Goal: Transaction & Acquisition: Obtain resource

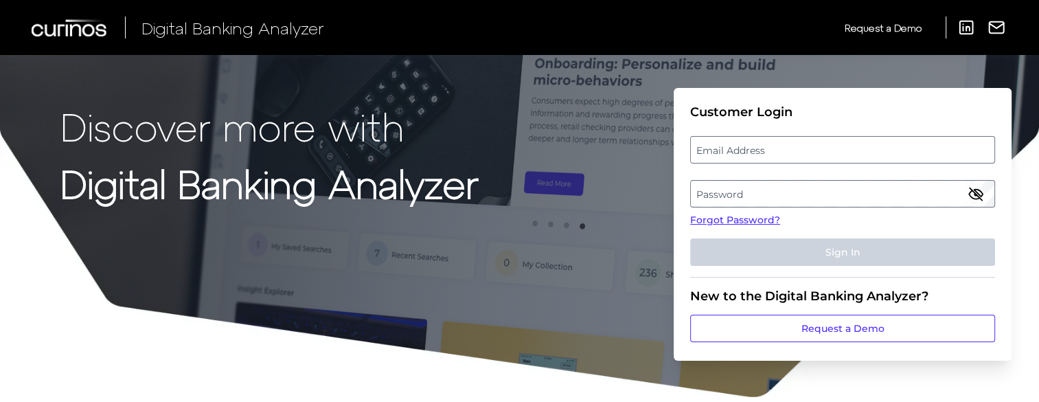
click at [771, 150] on label "Email Address" at bounding box center [842, 149] width 303 height 25
click at [771, 150] on input "email" at bounding box center [842, 149] width 305 height 27
click at [757, 148] on input "Email Address" at bounding box center [842, 149] width 305 height 27
type input "[EMAIL_ADDRESS][PERSON_NAME][DOMAIN_NAME]"
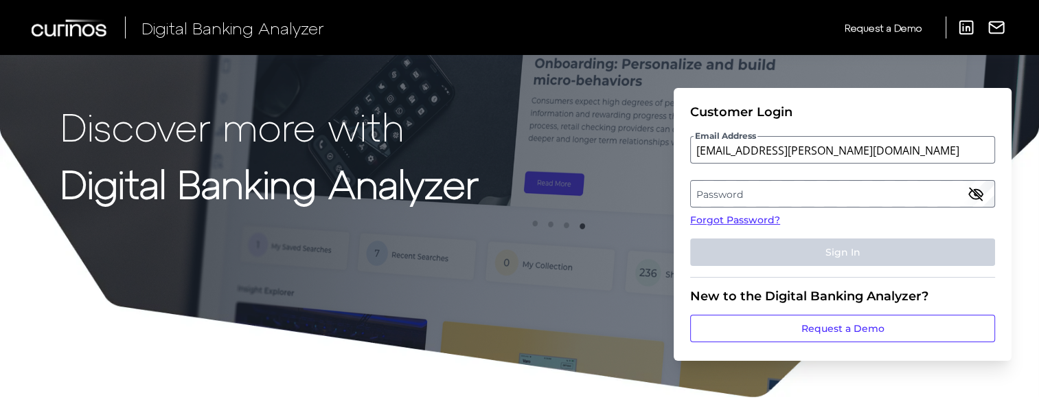
click at [774, 196] on label "Password" at bounding box center [842, 193] width 303 height 25
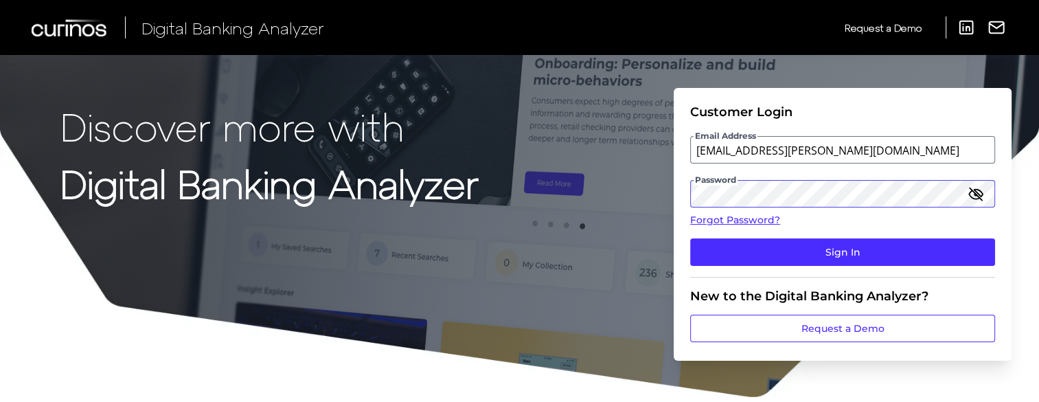
click at [690, 238] on button "Sign In" at bounding box center [842, 251] width 305 height 27
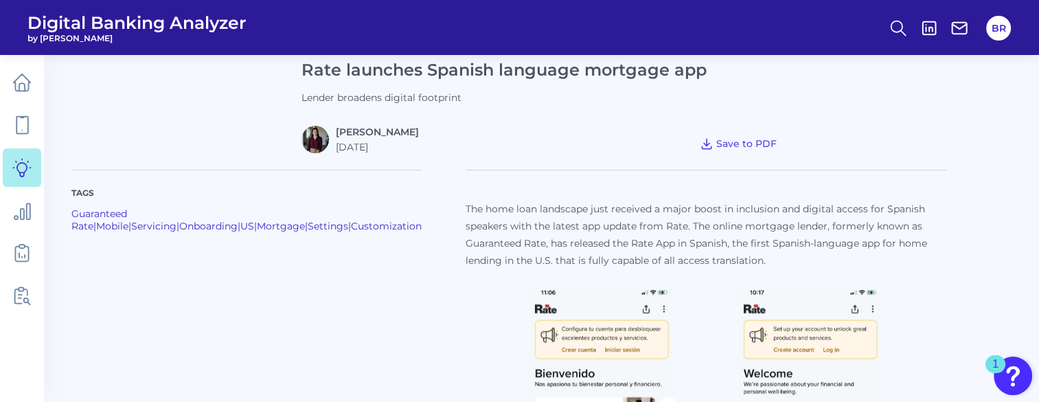
scroll to position [365, 0]
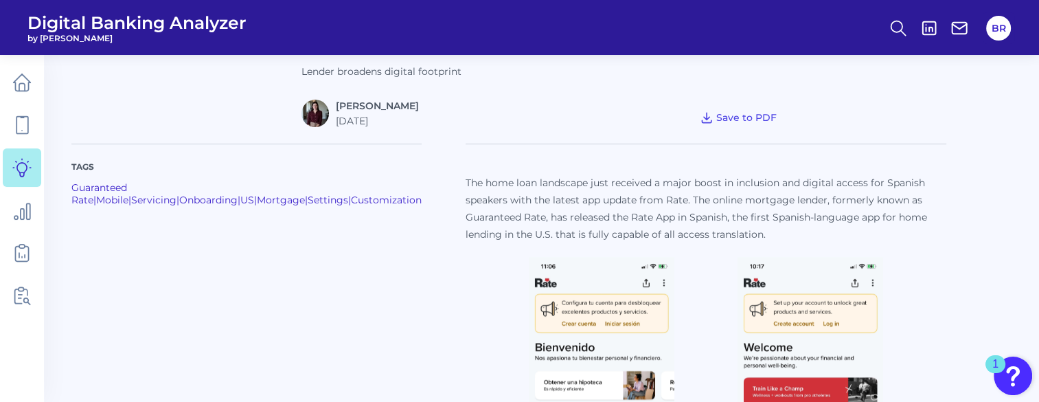
click at [721, 117] on span "Save to PDF" at bounding box center [746, 117] width 60 height 12
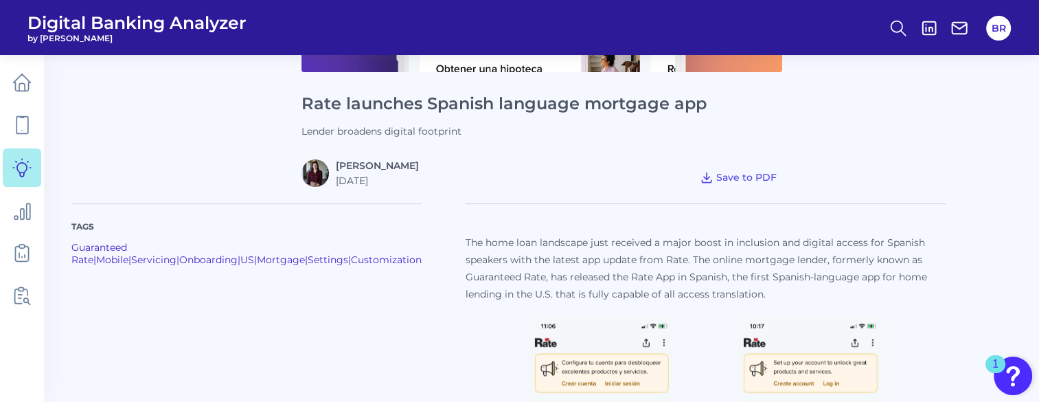
scroll to position [305, 0]
